Goal: Task Accomplishment & Management: Manage account settings

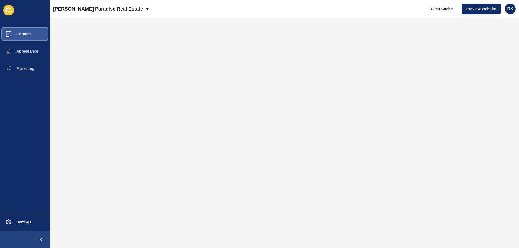
click at [21, 32] on button "Content" at bounding box center [25, 33] width 50 height 17
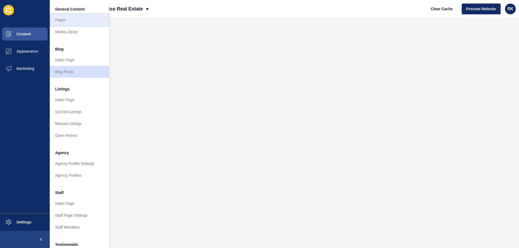
click at [67, 20] on link "Pages" at bounding box center [79, 20] width 59 height 12
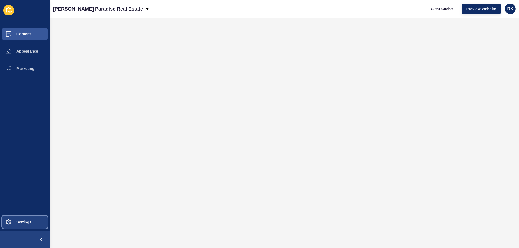
click at [23, 222] on span "Settings" at bounding box center [15, 222] width 32 height 4
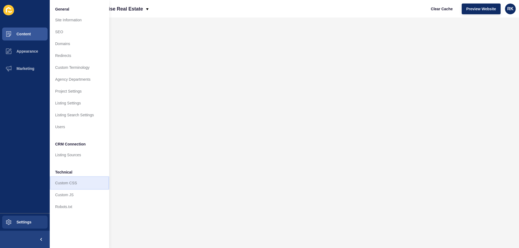
click at [66, 183] on link "Custom CSS" at bounding box center [79, 183] width 59 height 12
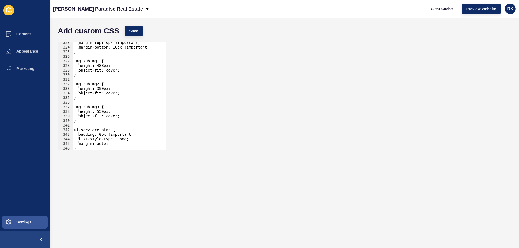
scroll to position [1481, 0]
drag, startPoint x: 76, startPoint y: 98, endPoint x: 74, endPoint y: 84, distance: 13.7
click at [74, 84] on div "margin-top: 0px !important; margin-bottom: 10px !important; } img.subimg1 { hei…" at bounding box center [172, 97] width 198 height 113
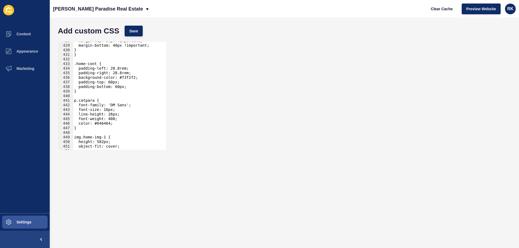
scroll to position [2065, 0]
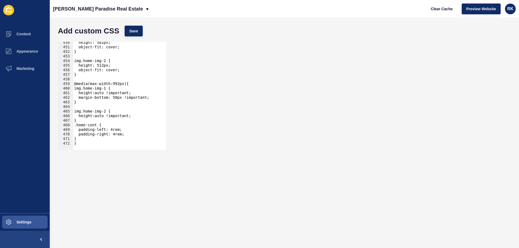
click at [93, 143] on div "height: 582px; object-fit: cover; } img.home-img-2 { height: 512px; object-fit:…" at bounding box center [172, 96] width 198 height 113
type textarea "}"
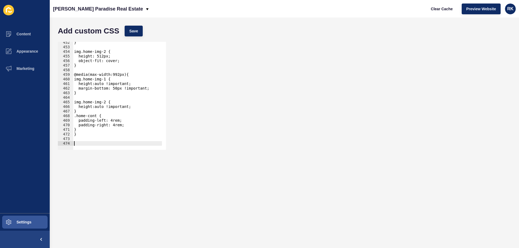
scroll to position [2074, 0]
paste textarea "}"
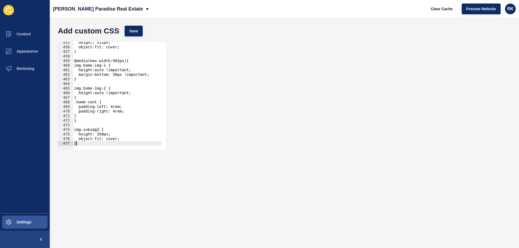
click at [96, 128] on div "height: 512px; object-fit: cover; } @media(max-width:992px){ img.home-img-1 { h…" at bounding box center [172, 96] width 198 height 113
click at [102, 135] on div "height: 512px; object-fit: cover; } @media(max-width:992px){ img.home-img-1 { h…" at bounding box center [172, 96] width 198 height 113
click at [122, 139] on div "height: 512px; object-fit: cover; } @media(max-width:992px){ img.home-img-1 { h…" at bounding box center [172, 96] width 198 height 113
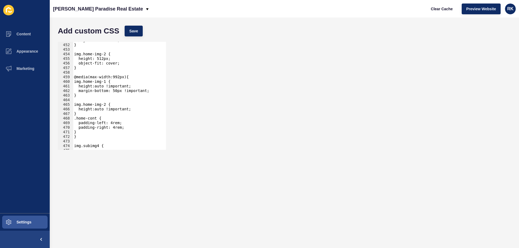
scroll to position [2088, 0]
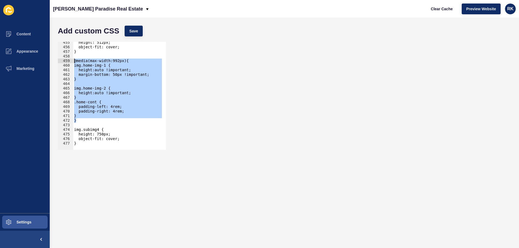
drag, startPoint x: 78, startPoint y: 121, endPoint x: 65, endPoint y: 61, distance: 61.1
click at [65, 61] on div "object-fit: cover; 455 456 457 458 459 460 461 462 463 464 465 466 467 468 469 …" at bounding box center [112, 96] width 108 height 108
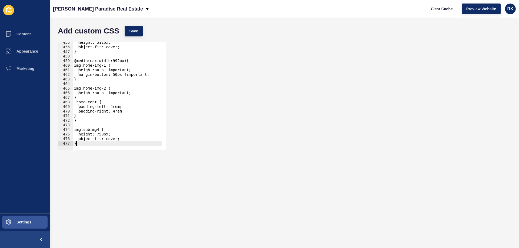
click at [79, 142] on div "height: 512px; object-fit: cover; } @media(max-width:992px){ img.home-img-1 { h…" at bounding box center [172, 96] width 198 height 113
type textarea "}"
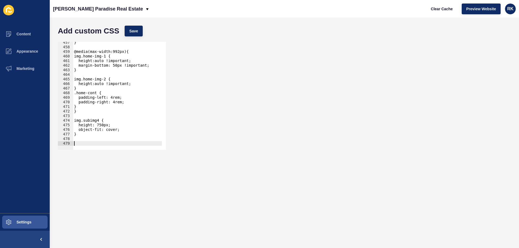
paste textarea "}"
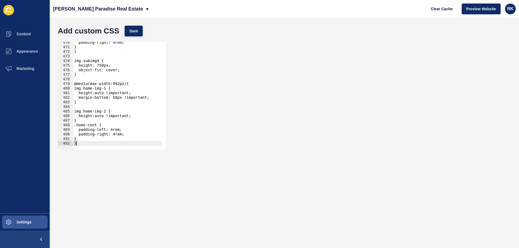
scroll to position [2157, 0]
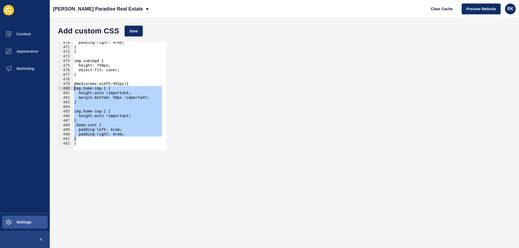
drag, startPoint x: 77, startPoint y: 139, endPoint x: 69, endPoint y: 88, distance: 52.0
click at [69, 88] on div "} 470 471 472 473 474 475 476 477 478 479 480 481 482 483 484 485 486 487 488 4…" at bounding box center [112, 96] width 108 height 108
paste textarea "}"
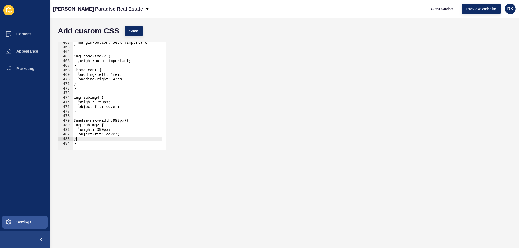
scroll to position [2120, 0]
drag, startPoint x: 96, startPoint y: 126, endPoint x: 99, endPoint y: 127, distance: 2.7
click at [96, 126] on div "margin-bottom: 50px !important; } img.home-img-2 { height:auto !important; } .h…" at bounding box center [172, 96] width 198 height 113
drag, startPoint x: 121, startPoint y: 134, endPoint x: 121, endPoint y: 129, distance: 4.3
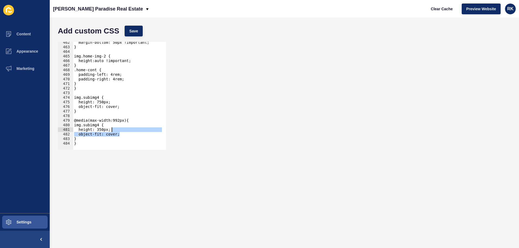
click at [121, 129] on div "margin-bottom: 50px !important; } img.home-img-2 { height:auto !important; } .h…" at bounding box center [172, 96] width 198 height 113
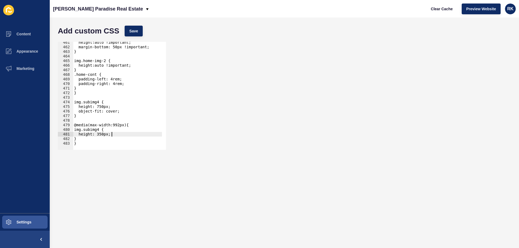
scroll to position [2116, 0]
drag, startPoint x: 110, startPoint y: 133, endPoint x: 98, endPoint y: 135, distance: 11.6
click at [98, 135] on div "height:auto !important; margin-bottom: 50px !important; } img.home-img-2 { heig…" at bounding box center [172, 96] width 198 height 113
drag, startPoint x: 113, startPoint y: 135, endPoint x: 113, endPoint y: 148, distance: 12.4
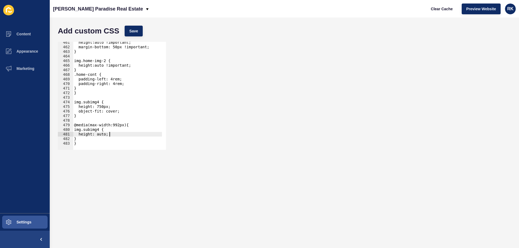
click at [112, 135] on div "height:auto !important; margin-bottom: 50px !important; } img.home-img-2 { heig…" at bounding box center [172, 96] width 198 height 113
click at [79, 143] on div "height:auto !important; margin-bottom: 50px !important; } img.home-img-2 { heig…" at bounding box center [172, 96] width 198 height 113
click at [79, 139] on div "height:auto !important; margin-bottom: 50px !important; } img.home-img-2 { heig…" at bounding box center [172, 96] width 198 height 113
click at [104, 129] on div "height:auto !important; margin-bottom: 50px !important; } img.home-img-2 { heig…" at bounding box center [172, 96] width 198 height 113
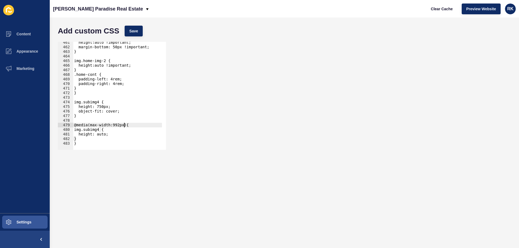
click at [128, 124] on div "height:auto !important; margin-bottom: 50px !important; } img.home-img-2 { heig…" at bounding box center [172, 96] width 198 height 113
click at [78, 142] on div "height:auto !important; margin-bottom: 50px !important; } img.home-img-2 { heig…" at bounding box center [172, 96] width 198 height 113
click at [77, 139] on div "height:auto !important; margin-bottom: 50px !important; } img.home-img-2 { heig…" at bounding box center [172, 96] width 198 height 113
click at [103, 129] on div "height:auto !important; margin-bottom: 50px !important; } img.home-img-2 { heig…" at bounding box center [172, 96] width 198 height 113
click at [105, 103] on div "height:auto !important; margin-bottom: 50px !important; } img.home-img-2 { heig…" at bounding box center [172, 96] width 198 height 113
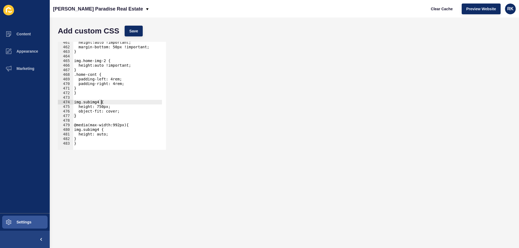
type textarea "img.subimg4 {"
click at [183, 141] on div "img.subimg4 { 461 462 463 464 465 466 467 468 469 470 471 472 473 474 475 476 4…" at bounding box center [284, 96] width 458 height 114
click at [133, 28] on span "Save" at bounding box center [133, 30] width 9 height 5
click at [132, 31] on span "Save" at bounding box center [133, 30] width 9 height 5
click at [18, 37] on button "Content" at bounding box center [25, 33] width 50 height 17
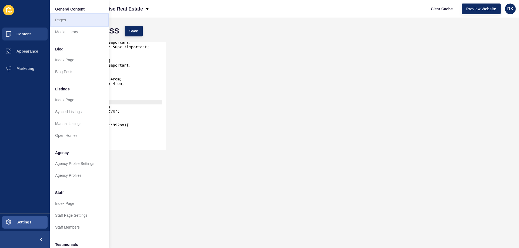
click at [61, 22] on link "Pages" at bounding box center [79, 20] width 59 height 12
